Goal: Transaction & Acquisition: Purchase product/service

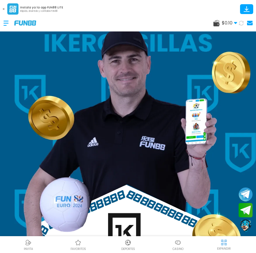
click at [236, 24] on use at bounding box center [235, 23] width 3 height 2
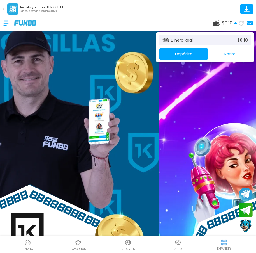
click at [185, 52] on button "Depósito" at bounding box center [184, 53] width 50 height 11
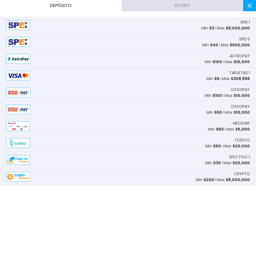
click at [184, 74] on div "TARJETAS 1 Min $ 5 Max $ 308,866" at bounding box center [128, 75] width 253 height 17
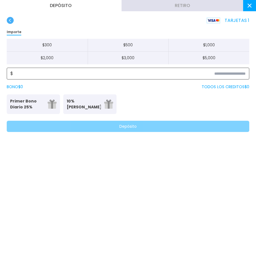
click at [131, 76] on input at bounding box center [129, 73] width 233 height 7
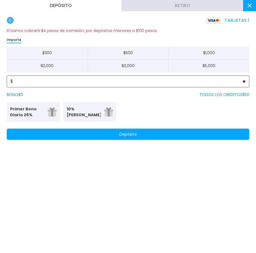
type input "**"
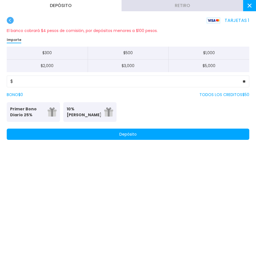
click at [144, 131] on button "Depósito" at bounding box center [128, 133] width 243 height 11
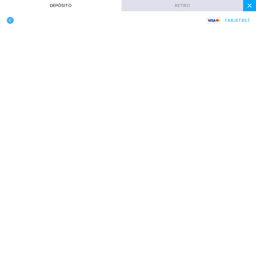
click at [251, 7] on icon at bounding box center [250, 6] width 4 height 4
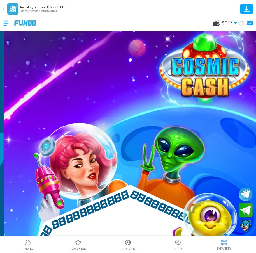
click at [239, 22] on icon at bounding box center [241, 23] width 5 height 5
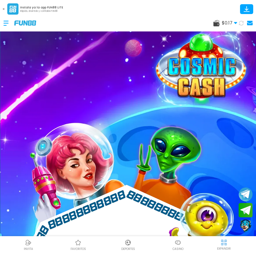
click at [239, 22] on icon at bounding box center [241, 23] width 5 height 5
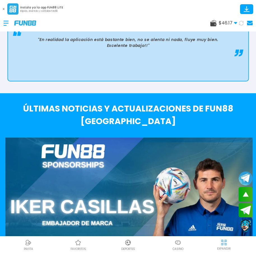
scroll to position [1541, 0]
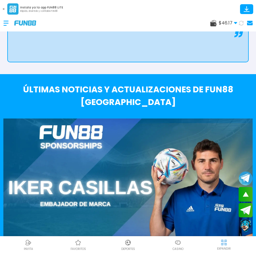
click at [4, 21] on div at bounding box center [8, 23] width 11 height 17
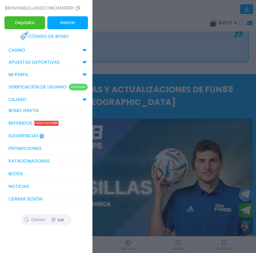
scroll to position [0, 0]
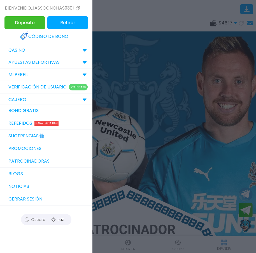
click at [4, 10] on div "Bienvenido , jassconchas930!" at bounding box center [46, 8] width 92 height 16
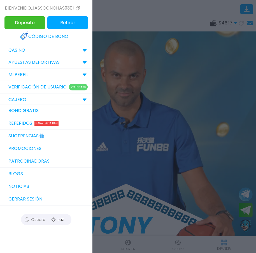
click at [94, 3] on div at bounding box center [128, 126] width 256 height 253
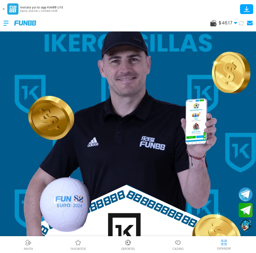
click at [2, 8] on button at bounding box center [3, 8] width 7 height 7
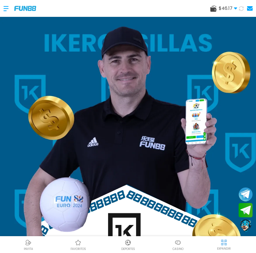
click at [6, 9] on div at bounding box center [8, 8] width 11 height 17
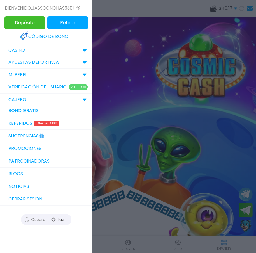
click at [108, 11] on div at bounding box center [128, 126] width 256 height 253
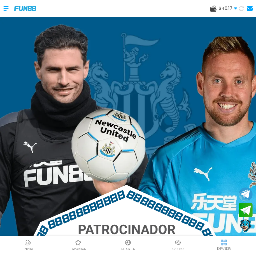
click at [6, 9] on div at bounding box center [8, 8] width 11 height 17
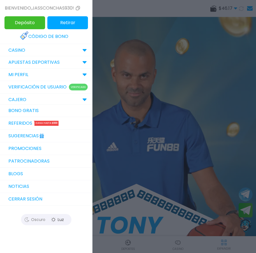
click at [33, 47] on div "CASINO" at bounding box center [46, 50] width 92 height 12
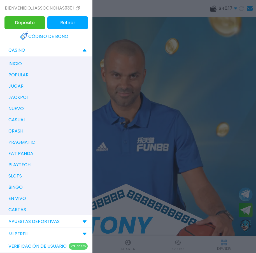
click at [19, 172] on div "slots" at bounding box center [49, 175] width 87 height 11
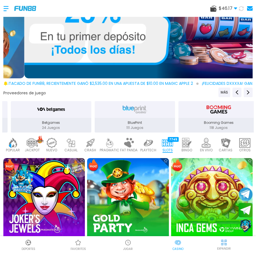
scroll to position [56, 0]
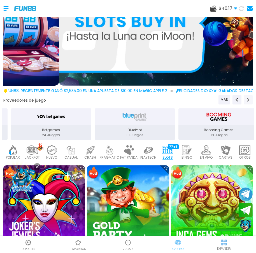
click at [246, 97] on icon "Next providers" at bounding box center [248, 99] width 4 height 4
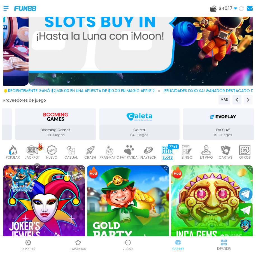
click at [246, 97] on icon "Next providers" at bounding box center [248, 99] width 4 height 4
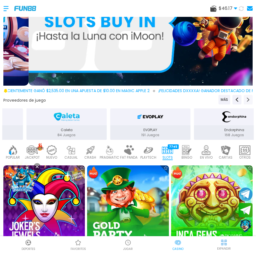
click at [246, 97] on icon "Next providers" at bounding box center [248, 99] width 4 height 4
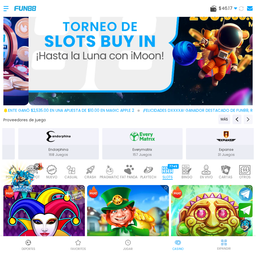
scroll to position [0, 0]
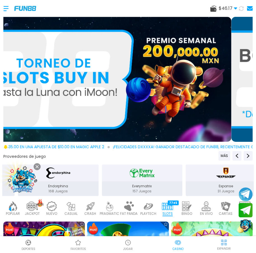
click at [6, 9] on div at bounding box center [8, 8] width 11 height 17
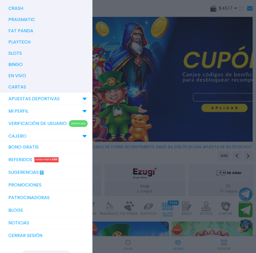
scroll to position [173, 0]
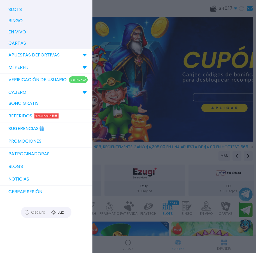
click at [164, 159] on div at bounding box center [128, 126] width 256 height 253
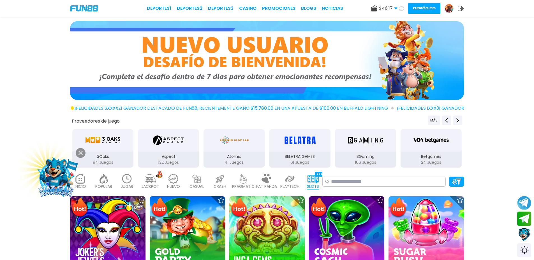
scroll to position [165, 0]
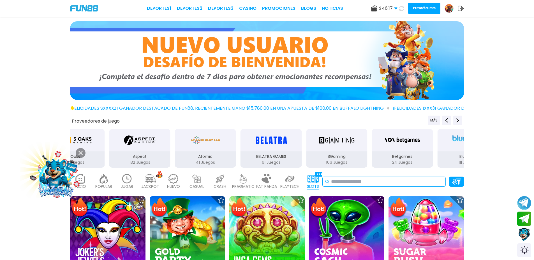
click at [256, 182] on input at bounding box center [387, 182] width 112 height 7
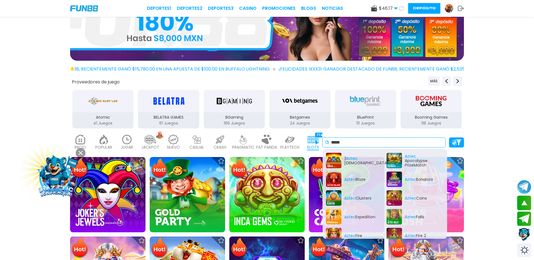
scroll to position [0, 0]
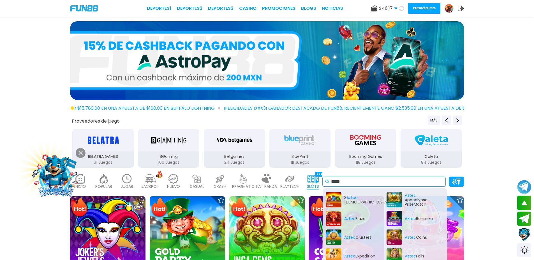
type input "*****"
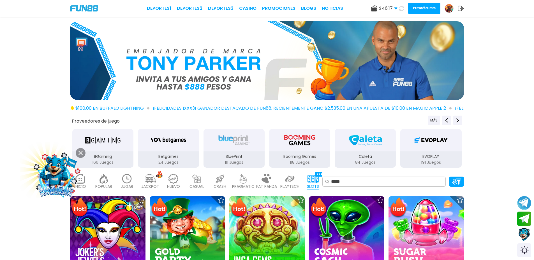
scroll to position [140, 0]
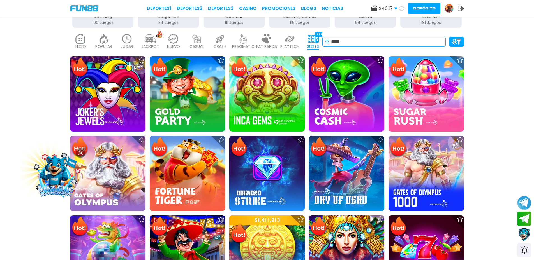
click at [256, 42] on input "*****" at bounding box center [387, 41] width 112 height 7
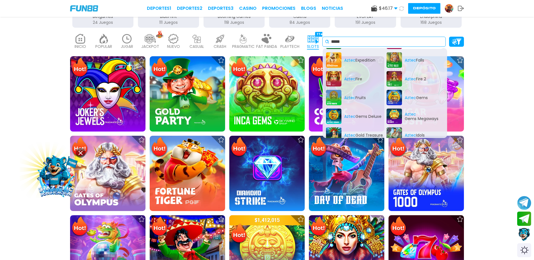
scroll to position [84, 0]
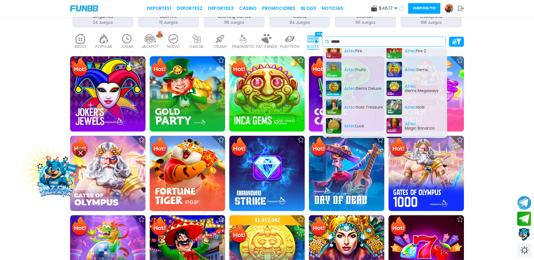
click at [256, 90] on div "Aztec Gems Megaways" at bounding box center [414, 88] width 57 height 15
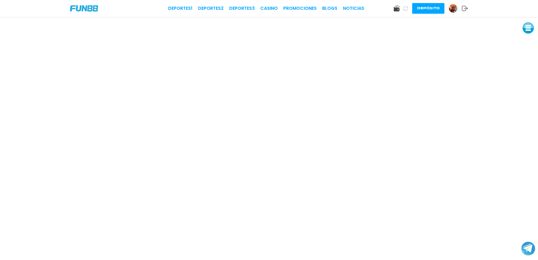
click at [256, 8] on use at bounding box center [405, 8] width 5 height 5
click at [256, 8] on icon at bounding box center [405, 8] width 5 height 5
